Goal: Find specific page/section: Find specific page/section

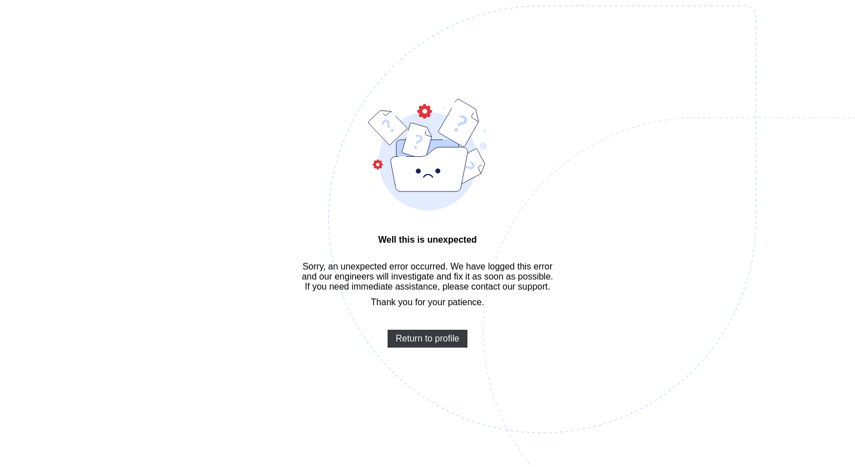
scroll to position [2665, 0]
click at [426, 344] on span "Return to profile" at bounding box center [428, 339] width 64 height 10
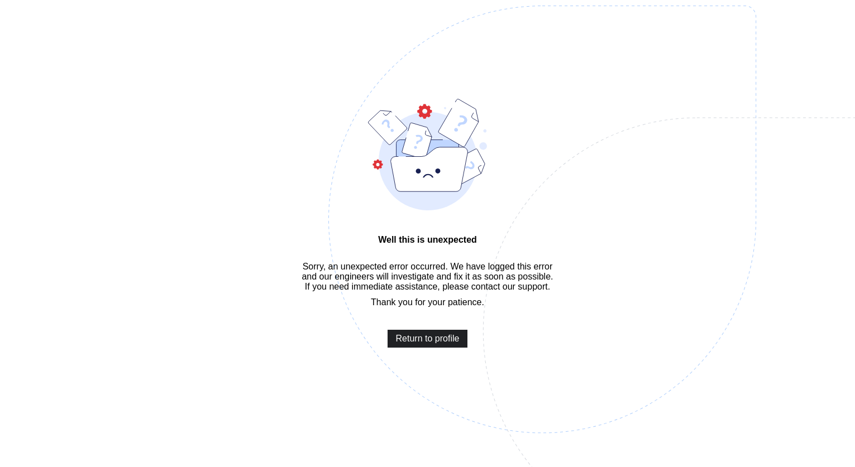
click at [422, 344] on span "Return to profile" at bounding box center [428, 339] width 64 height 10
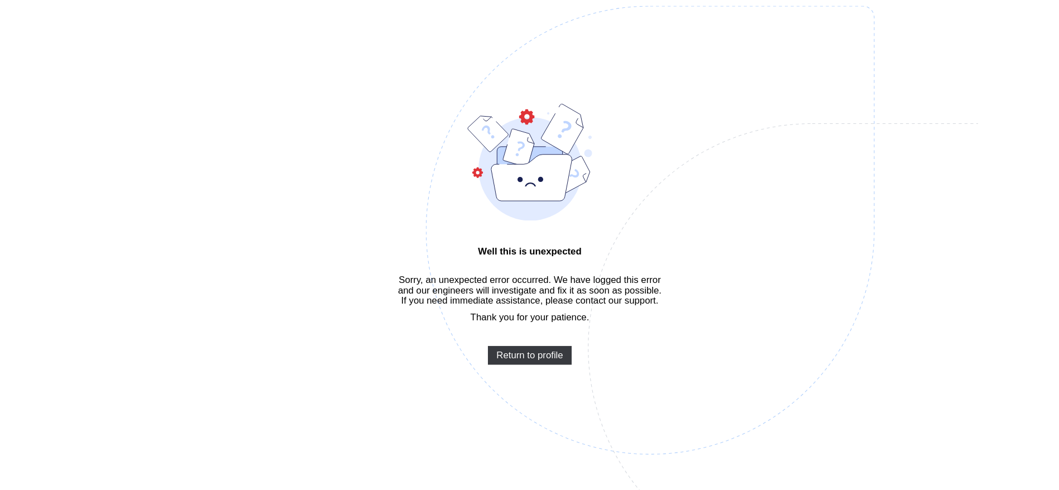
scroll to position [2642, 0]
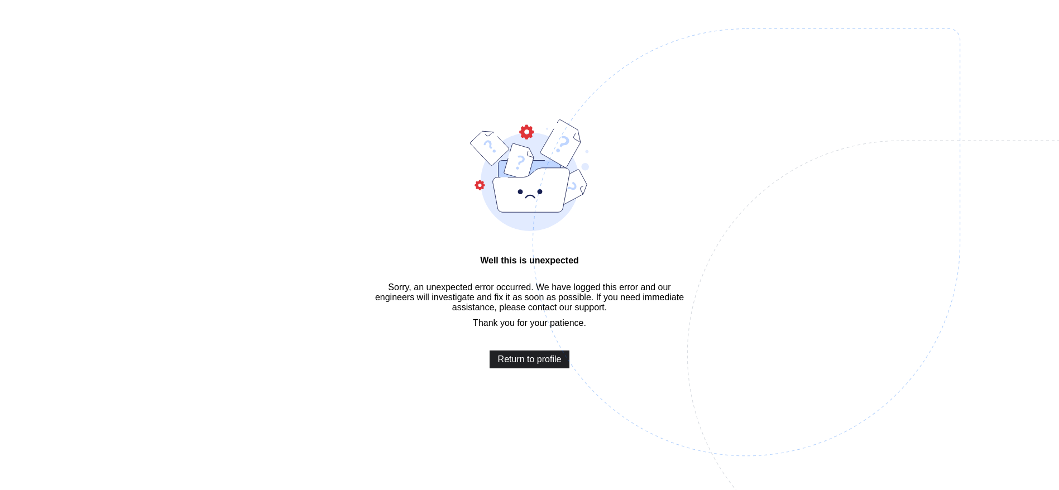
click at [535, 365] on span "Return to profile" at bounding box center [530, 359] width 64 height 10
